Goal: Task Accomplishment & Management: Manage account settings

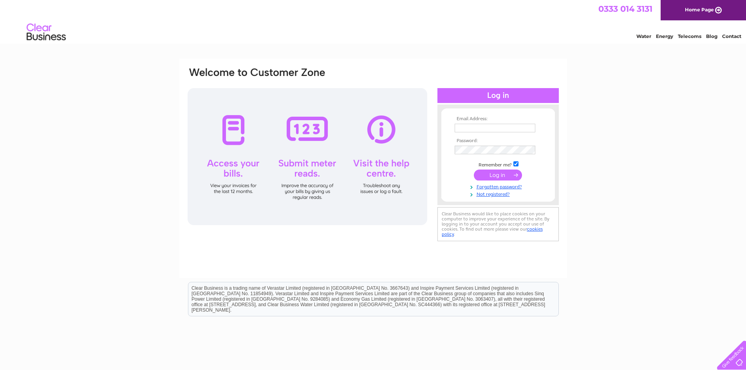
type input "beverly@mphutchison.co.uk"
drag, startPoint x: 0, startPoint y: 0, endPoint x: 496, endPoint y: 173, distance: 525.6
click at [496, 173] on input "submit" at bounding box center [498, 175] width 48 height 11
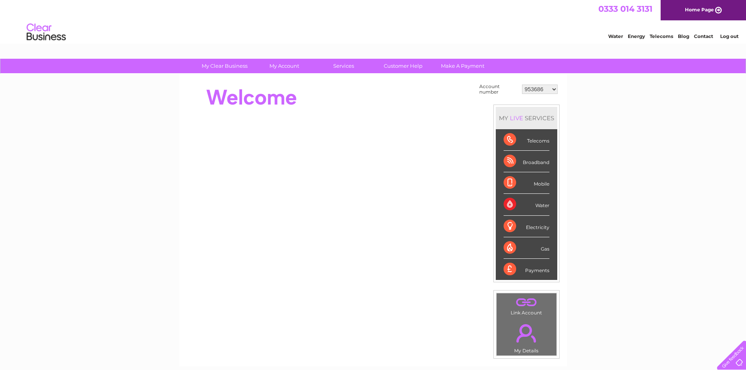
click at [553, 90] on select "953686 30305335" at bounding box center [540, 89] width 36 height 9
select select "30305335"
click at [522, 85] on select "953686 30305335" at bounding box center [540, 89] width 36 height 9
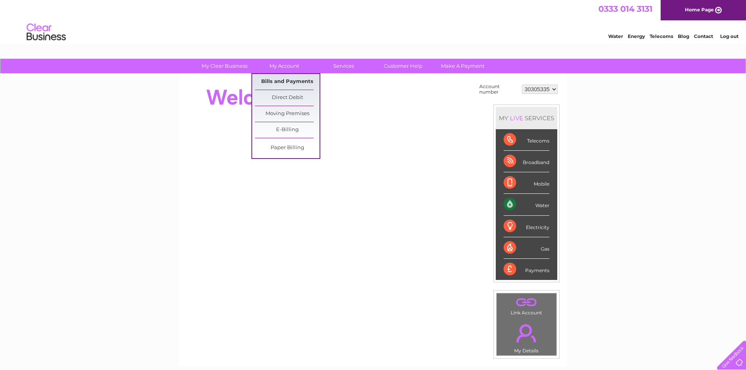
click at [285, 83] on link "Bills and Payments" at bounding box center [287, 82] width 65 height 16
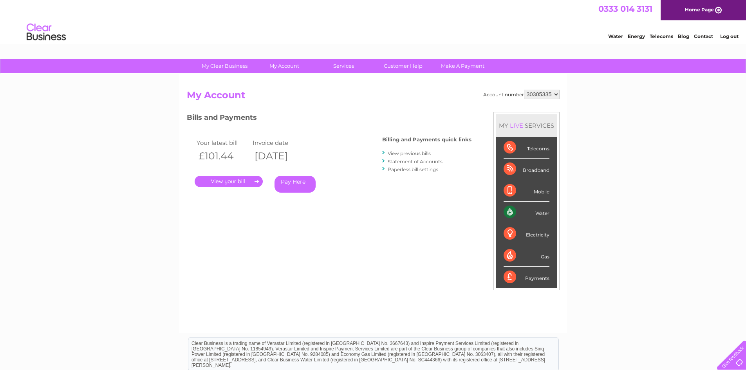
click at [240, 179] on link "." at bounding box center [229, 181] width 68 height 11
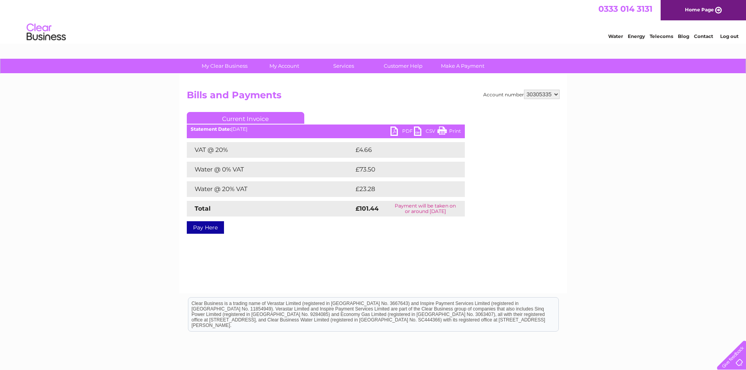
click at [393, 129] on link "PDF" at bounding box center [401, 131] width 23 height 11
click at [453, 130] on link "Print" at bounding box center [448, 131] width 23 height 11
click at [727, 34] on link "Log out" at bounding box center [729, 36] width 18 height 6
